Goal: Task Accomplishment & Management: Manage account settings

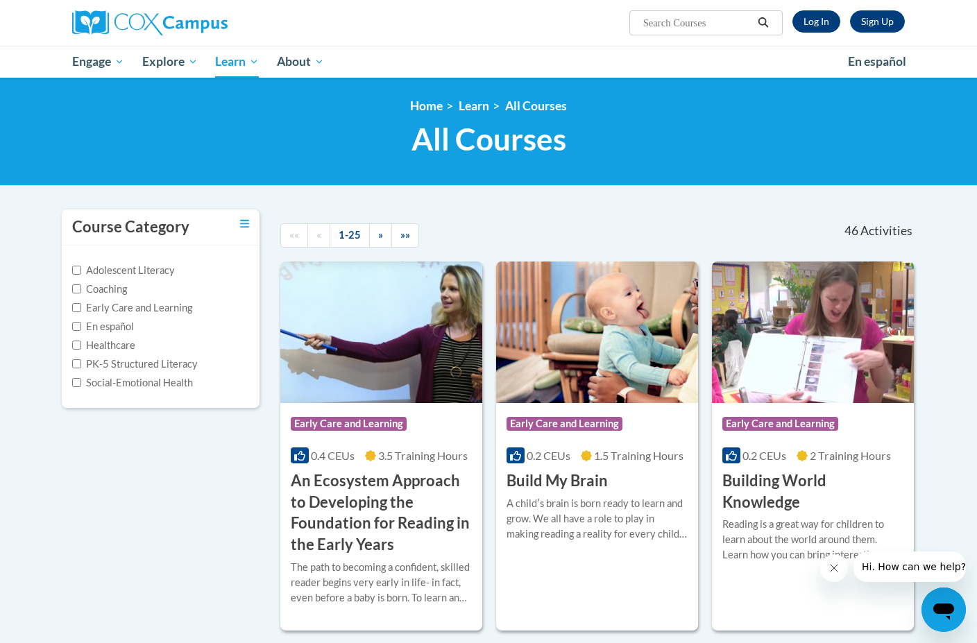
click at [820, 20] on link "Log In" at bounding box center [817, 21] width 48 height 22
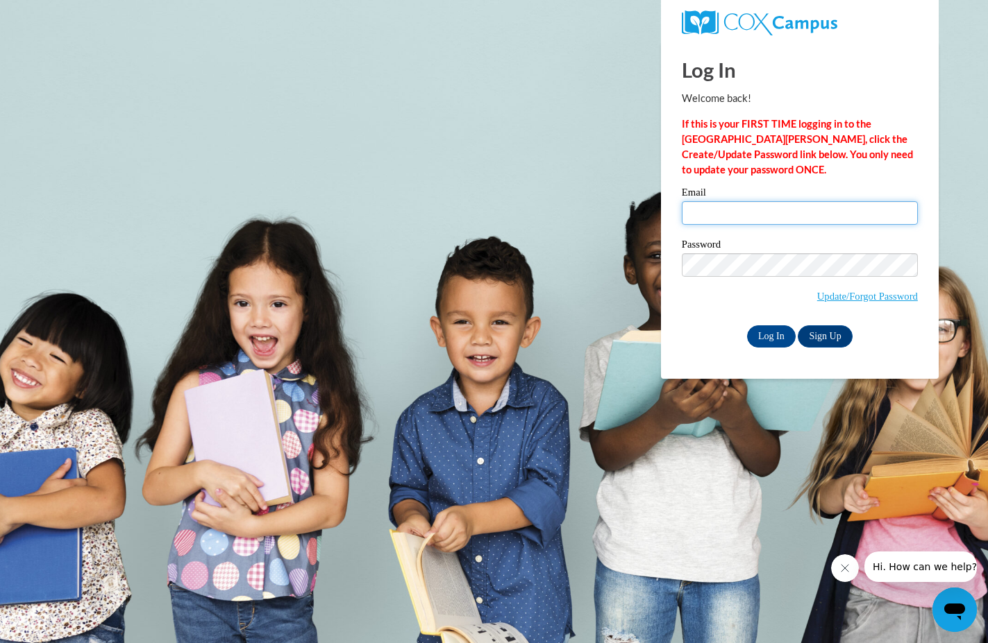
type input "[EMAIL_ADDRESS][DOMAIN_NAME]"
click at [768, 334] on input "Log In" at bounding box center [771, 336] width 49 height 22
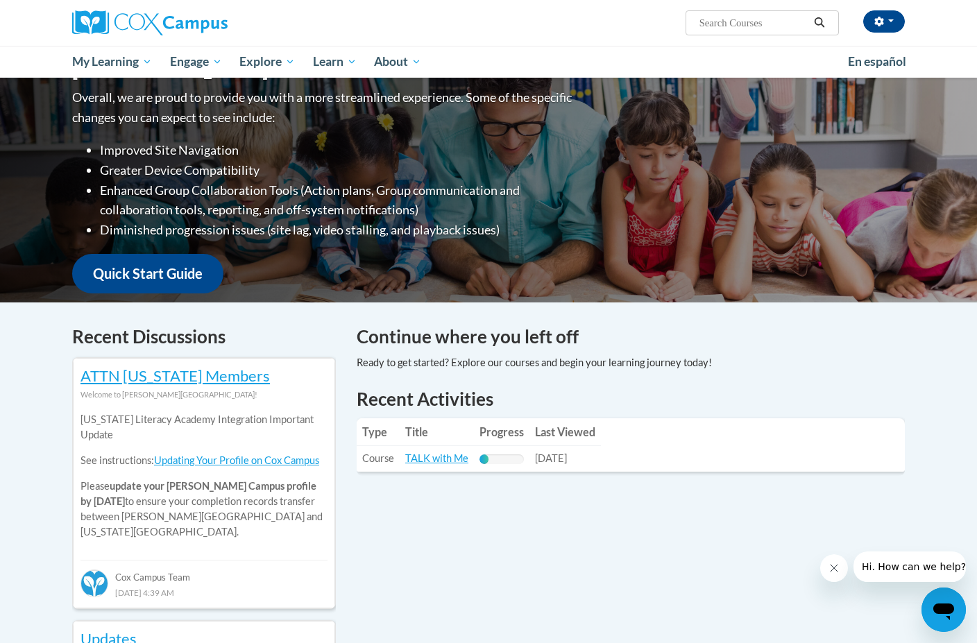
scroll to position [239, 0]
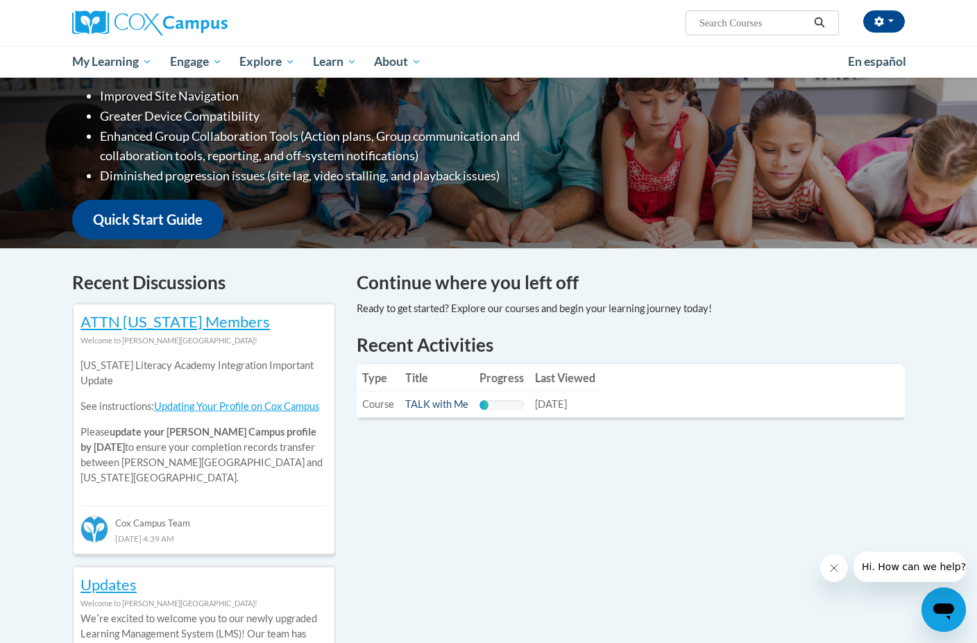
click at [438, 404] on link "TALK with Me" at bounding box center [436, 404] width 63 height 12
